Goal: Task Accomplishment & Management: Manage account settings

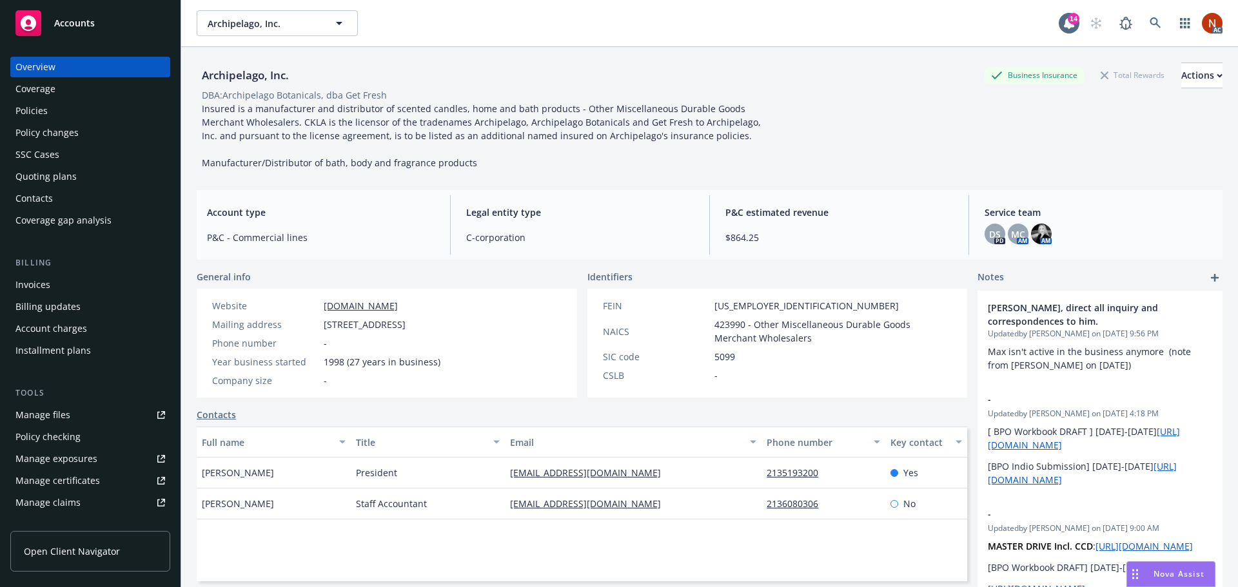
click at [83, 502] on link "Manage claims" at bounding box center [90, 503] width 160 height 21
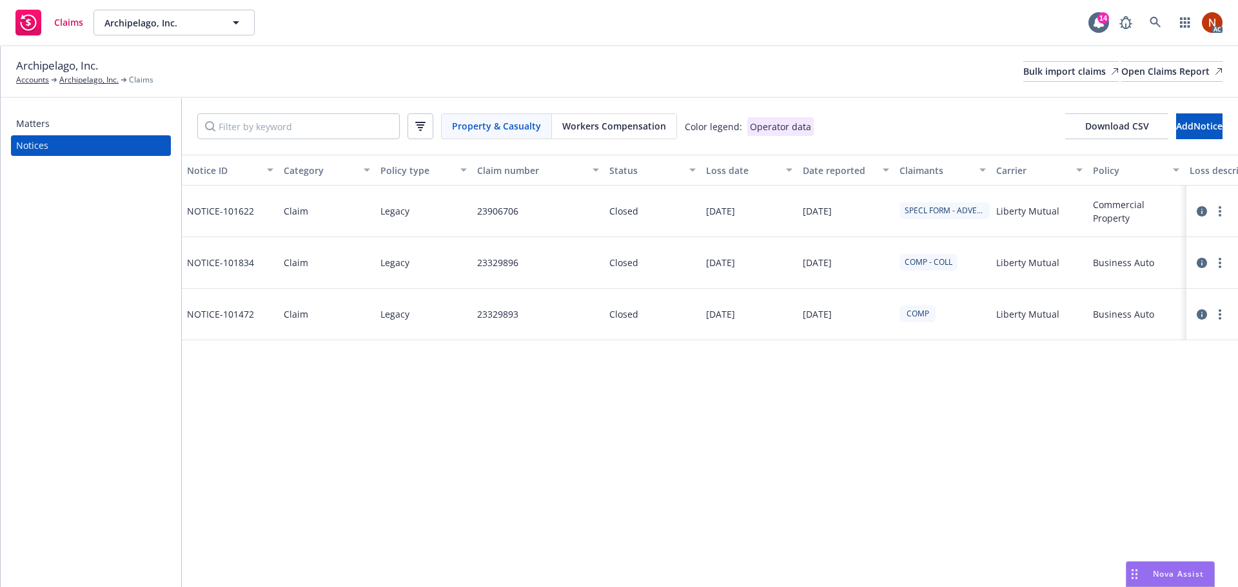
click at [588, 128] on span "Workers Compensation" at bounding box center [614, 126] width 104 height 14
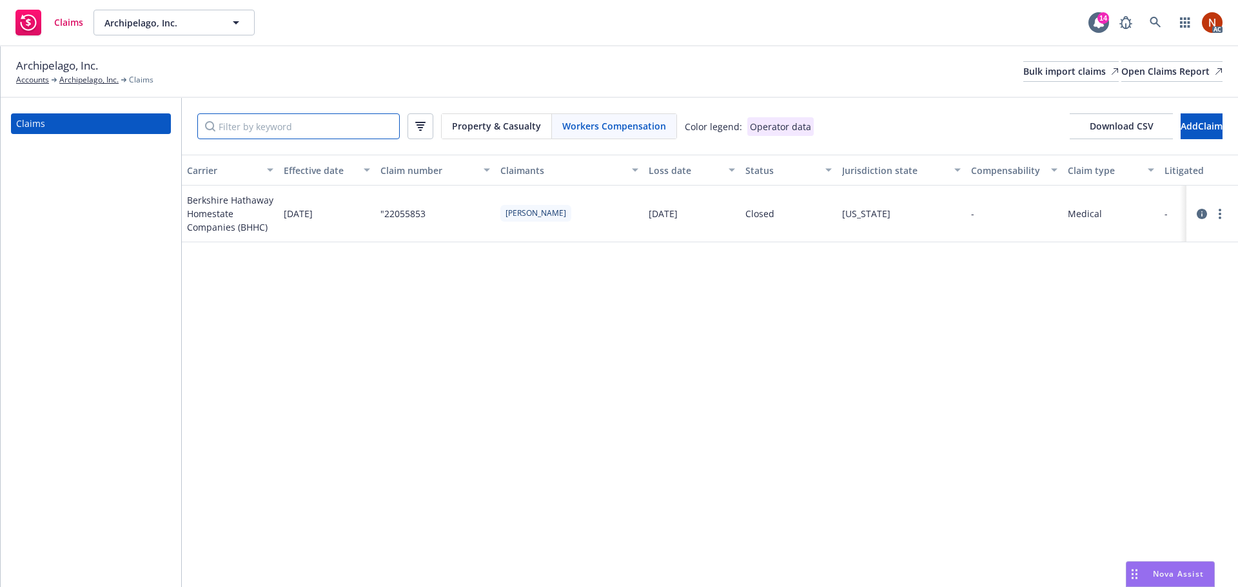
click at [329, 128] on input "Filter by keyword" at bounding box center [298, 126] width 202 height 26
paste input ""22055853"
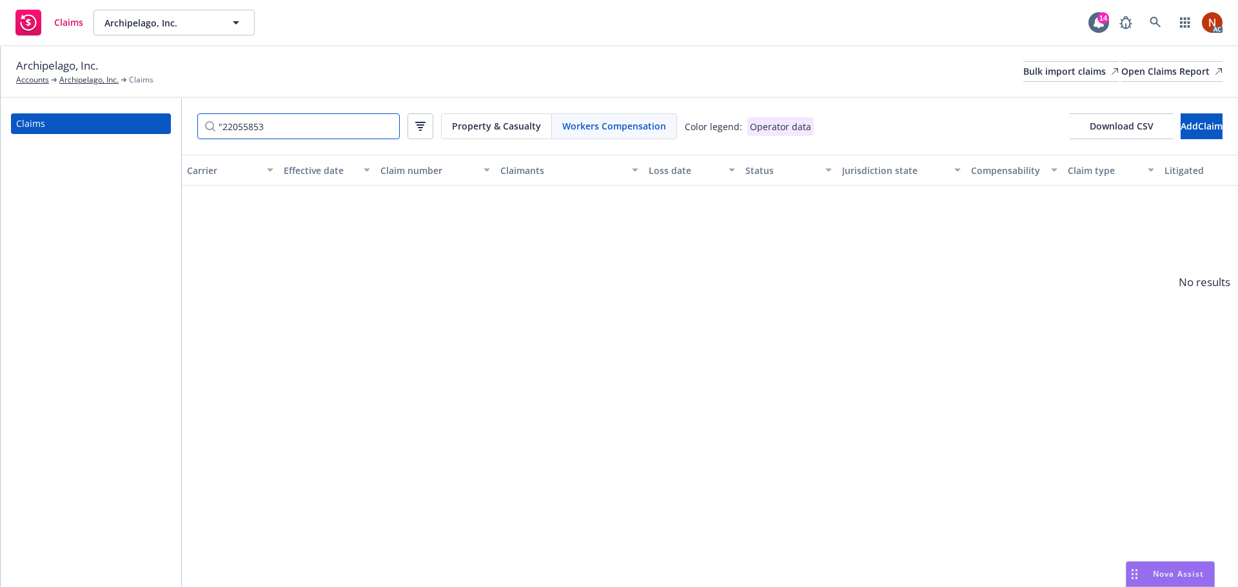
drag, startPoint x: 224, startPoint y: 124, endPoint x: 214, endPoint y: 124, distance: 10.3
click at [214, 124] on input ""22055853" at bounding box center [298, 126] width 202 height 26
type input "22055853"
click at [471, 118] on div "Property & Casualty" at bounding box center [497, 126] width 110 height 24
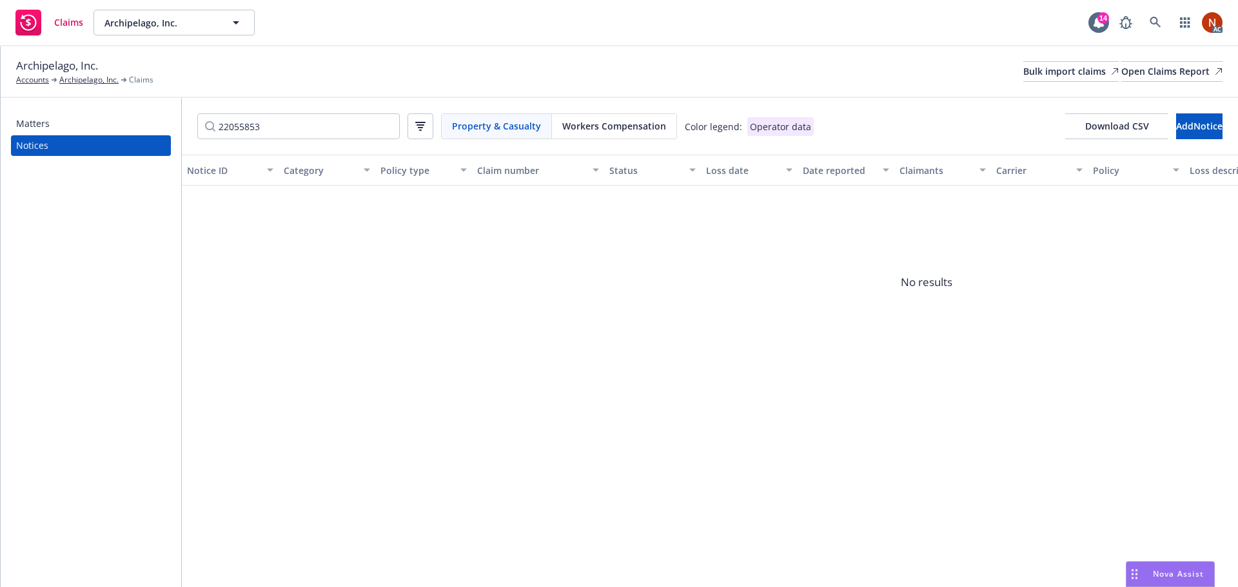
click at [650, 133] on div "Workers Compensation" at bounding box center [614, 126] width 124 height 24
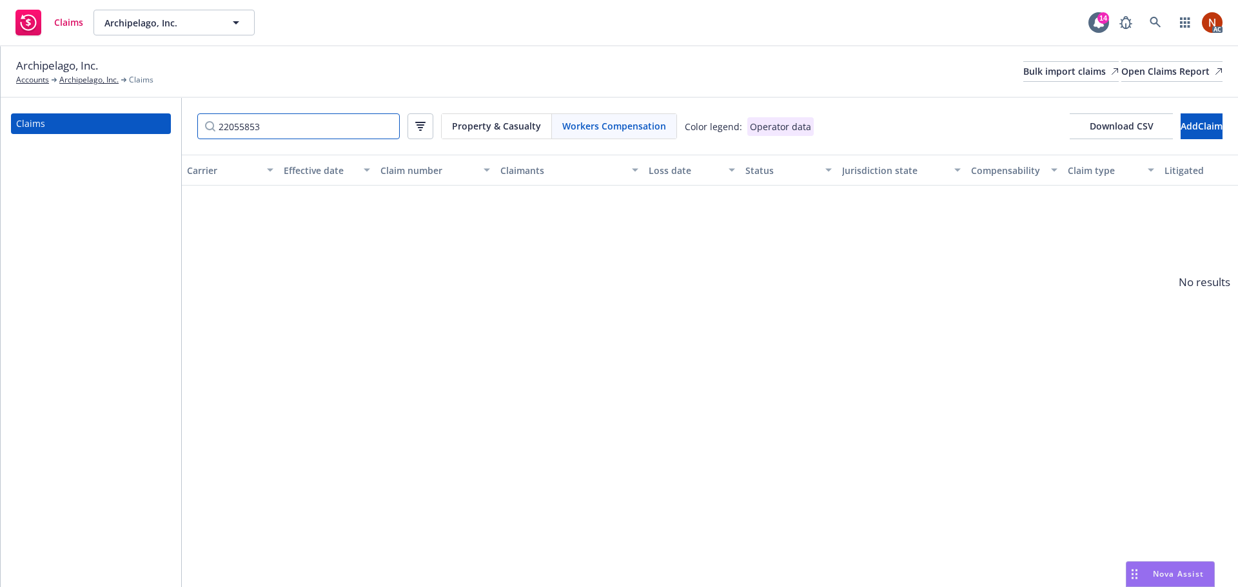
click at [157, 126] on div "Claims 22055853 Property & Casualty Workers Compensation Color legend: Operator…" at bounding box center [619, 342] width 1237 height 489
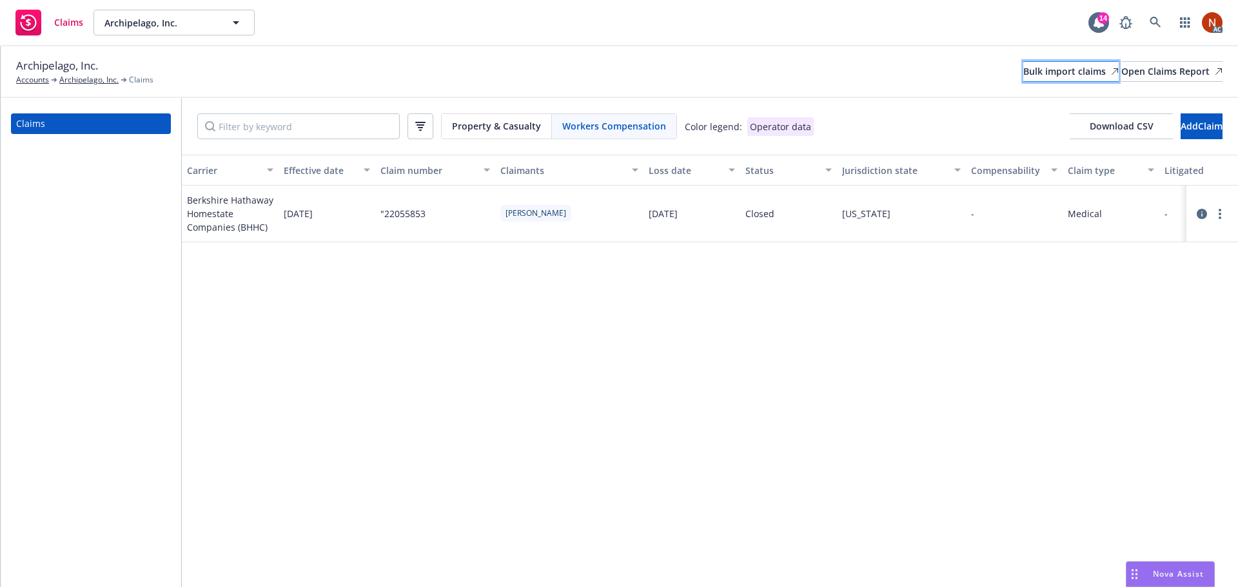
click at [1023, 74] on div "Bulk import claims" at bounding box center [1070, 71] width 95 height 19
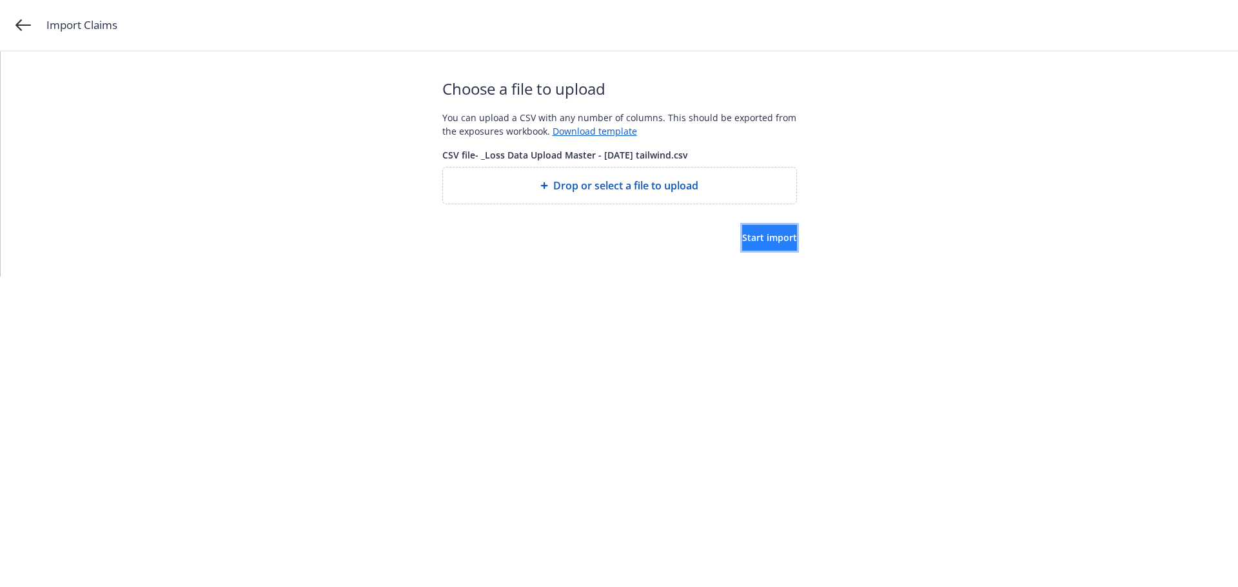
click at [742, 233] on span "Start import" at bounding box center [769, 237] width 55 height 12
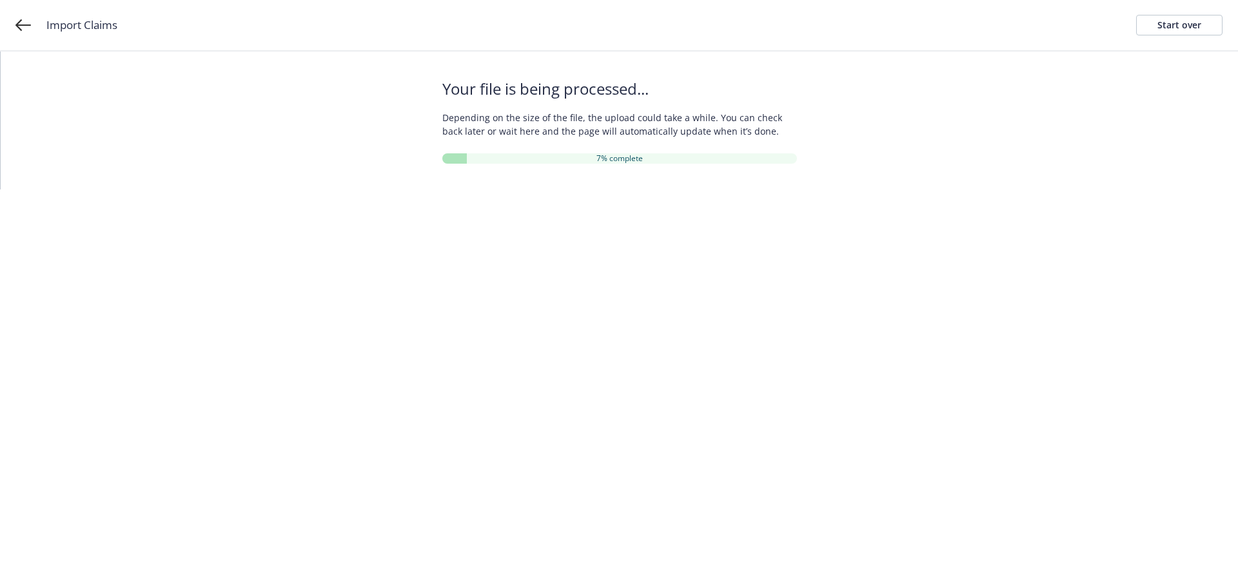
click at [366, 115] on div "Your file is being processed... Depending on the size of the file, the upload c…" at bounding box center [619, 121] width 1237 height 138
click at [989, 87] on div "Your file is being processed... Depending on the size of the file, the upload c…" at bounding box center [619, 121] width 1237 height 138
click at [880, 129] on div "Your file is being processed... Depending on the size of the file, the upload c…" at bounding box center [619, 121] width 1237 height 138
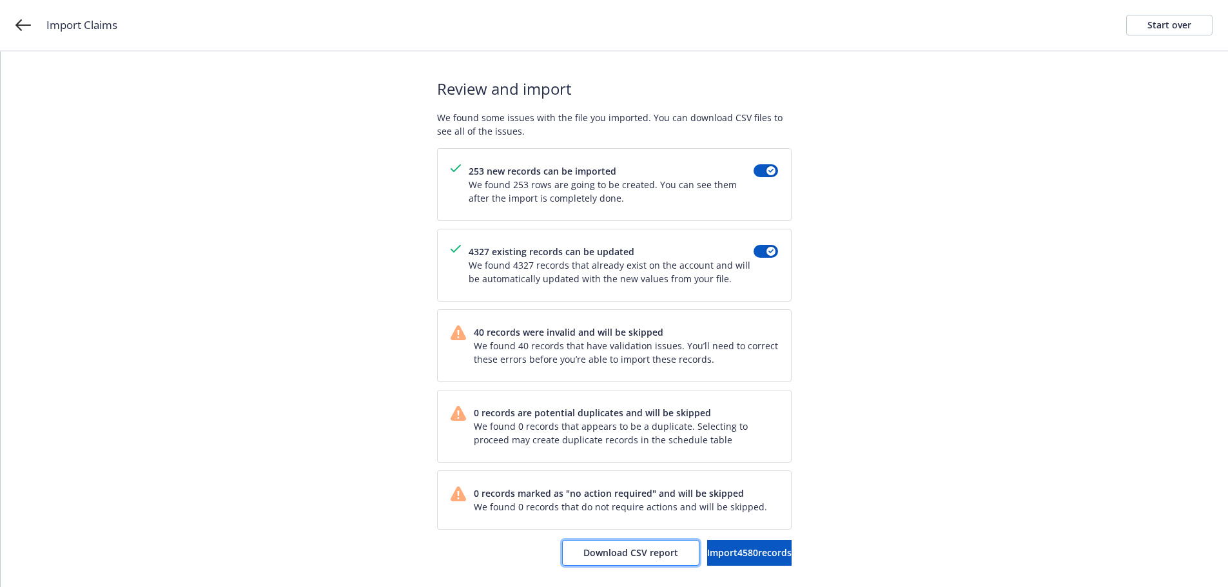
click at [594, 553] on span "Download CSV report" at bounding box center [630, 553] width 95 height 12
